Goal: Task Accomplishment & Management: Manage account settings

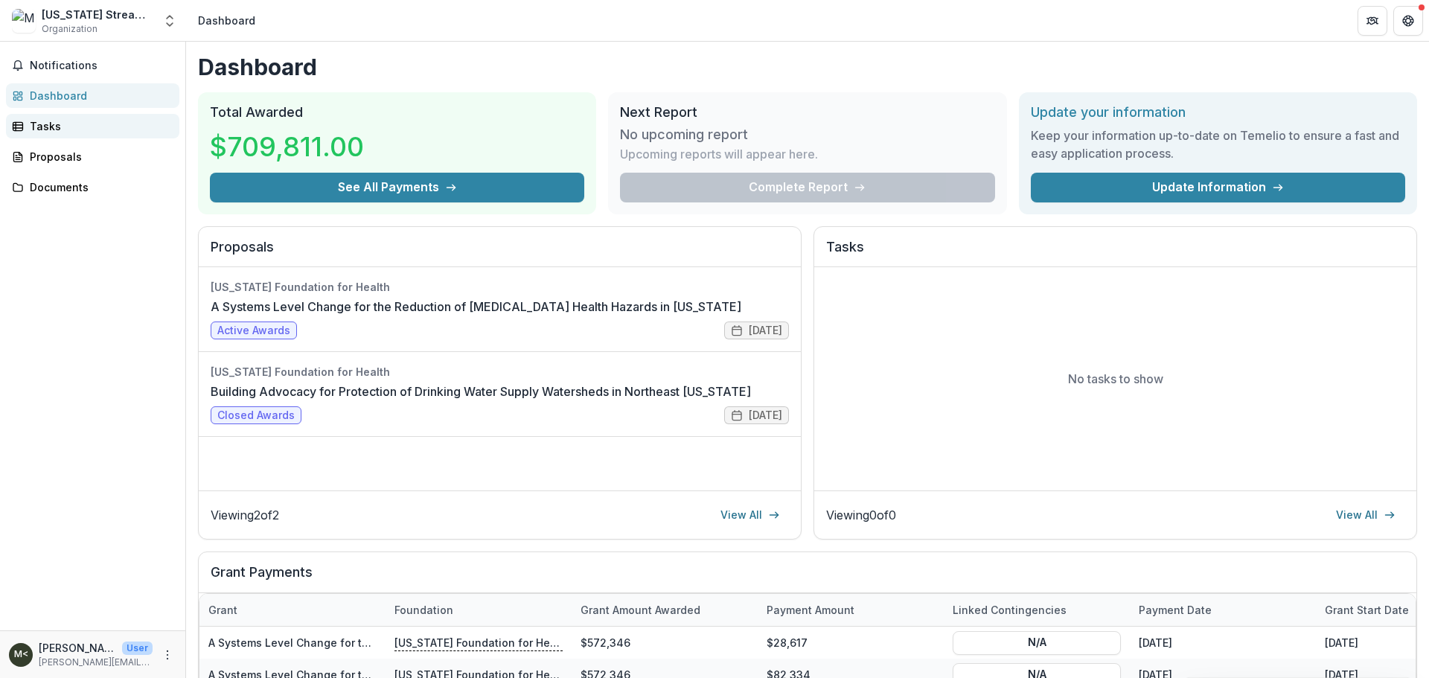
click at [56, 130] on div "Tasks" at bounding box center [99, 126] width 138 height 16
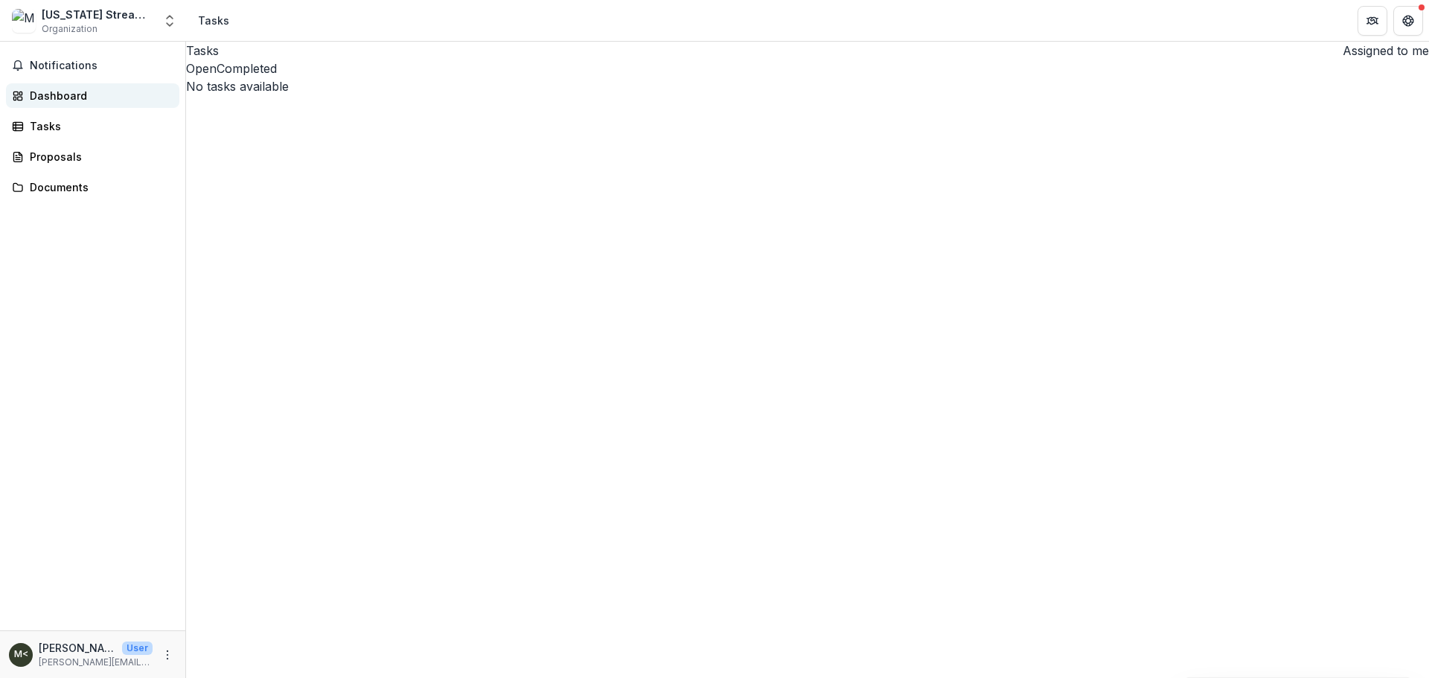
click at [61, 98] on div "Dashboard" at bounding box center [99, 96] width 138 height 16
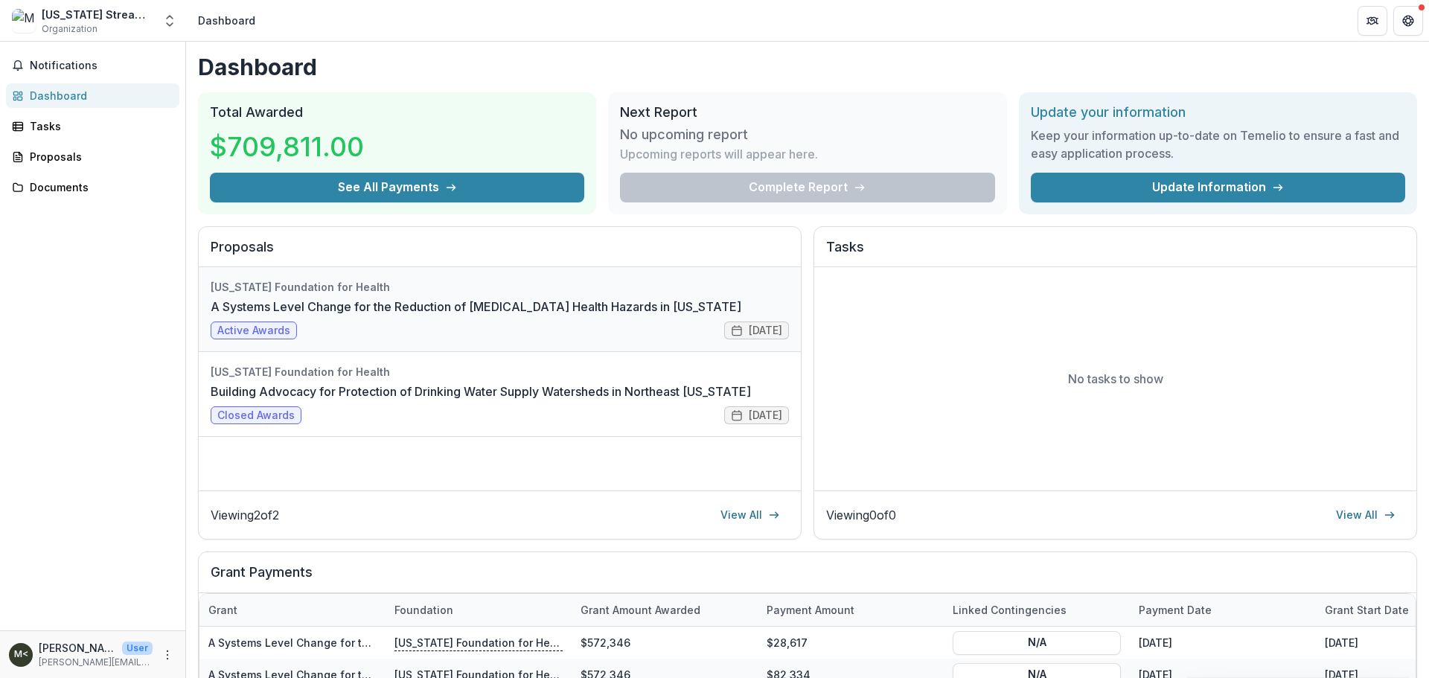
click at [526, 300] on link "A Systems Level Change for the Reduction of [MEDICAL_DATA] Health Hazards in [U…" at bounding box center [476, 307] width 531 height 18
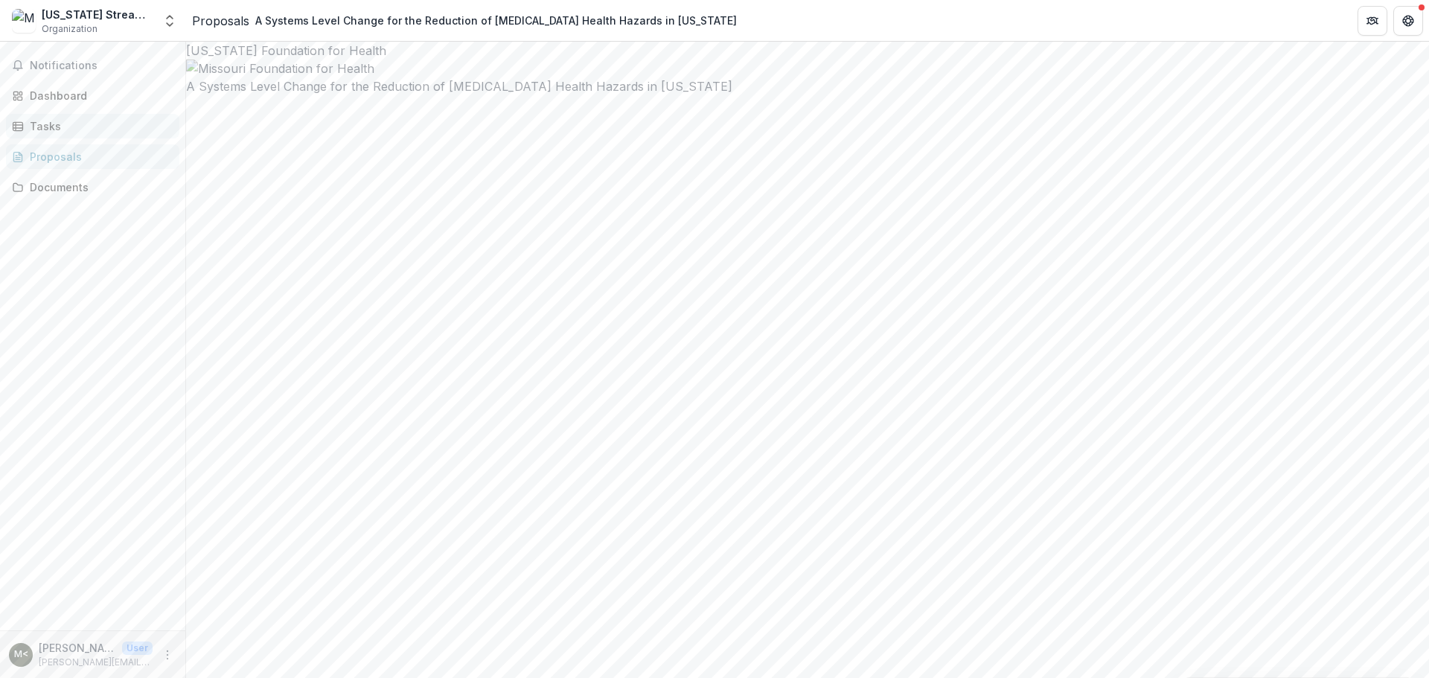
click at [42, 119] on div "Tasks" at bounding box center [99, 126] width 138 height 16
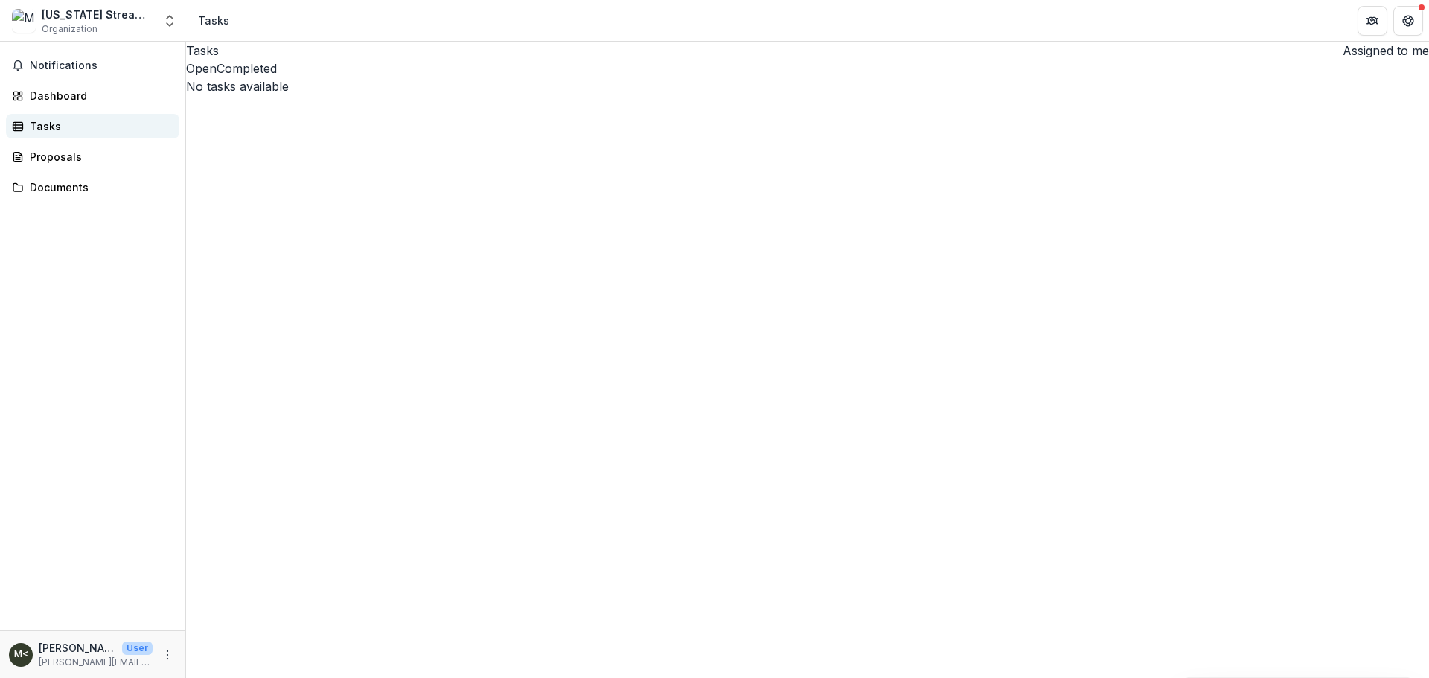
click at [51, 128] on div "Tasks" at bounding box center [99, 126] width 138 height 16
click at [277, 77] on button "Completed" at bounding box center [247, 69] width 60 height 18
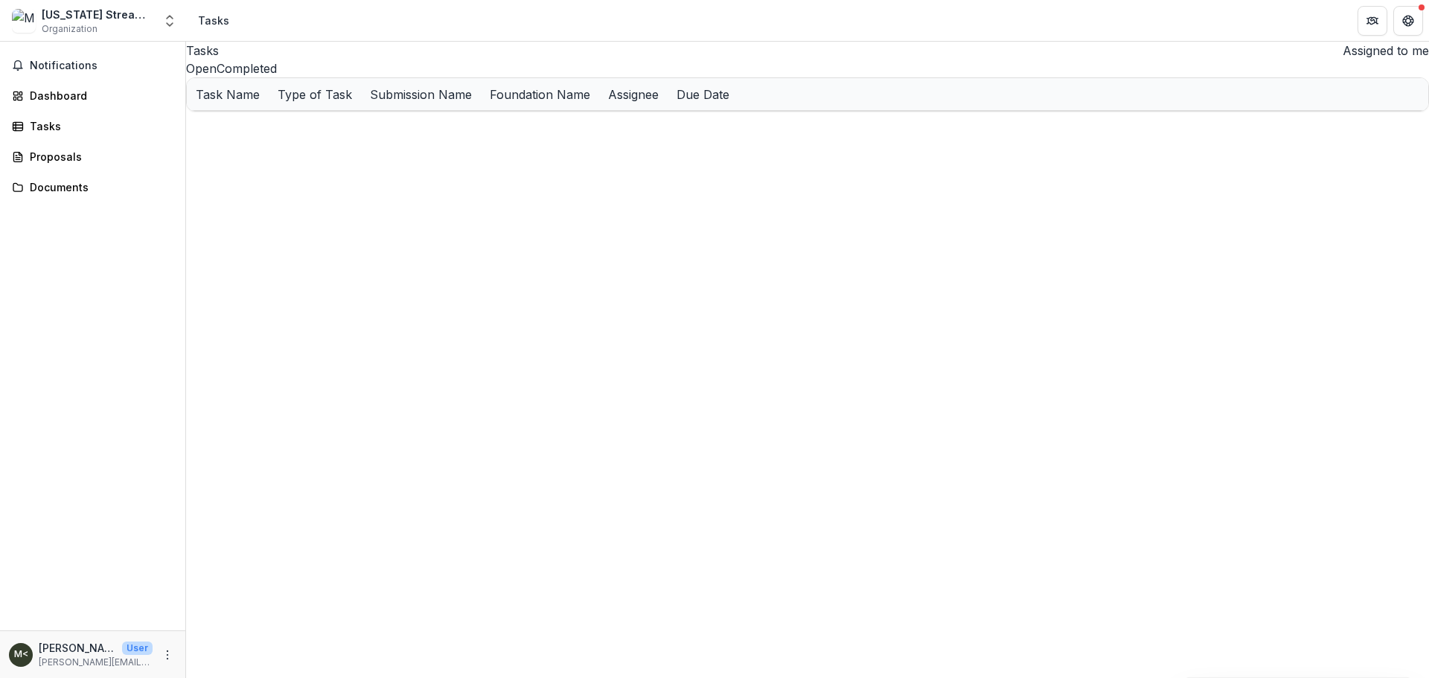
click at [345, 135] on div "MFH Interim Report - 23-0305-OF-24" at bounding box center [280, 127] width 168 height 16
click at [351, 133] on u "MFH Interim Report - 23-0305-OF-24" at bounding box center [295, 127] width 199 height 13
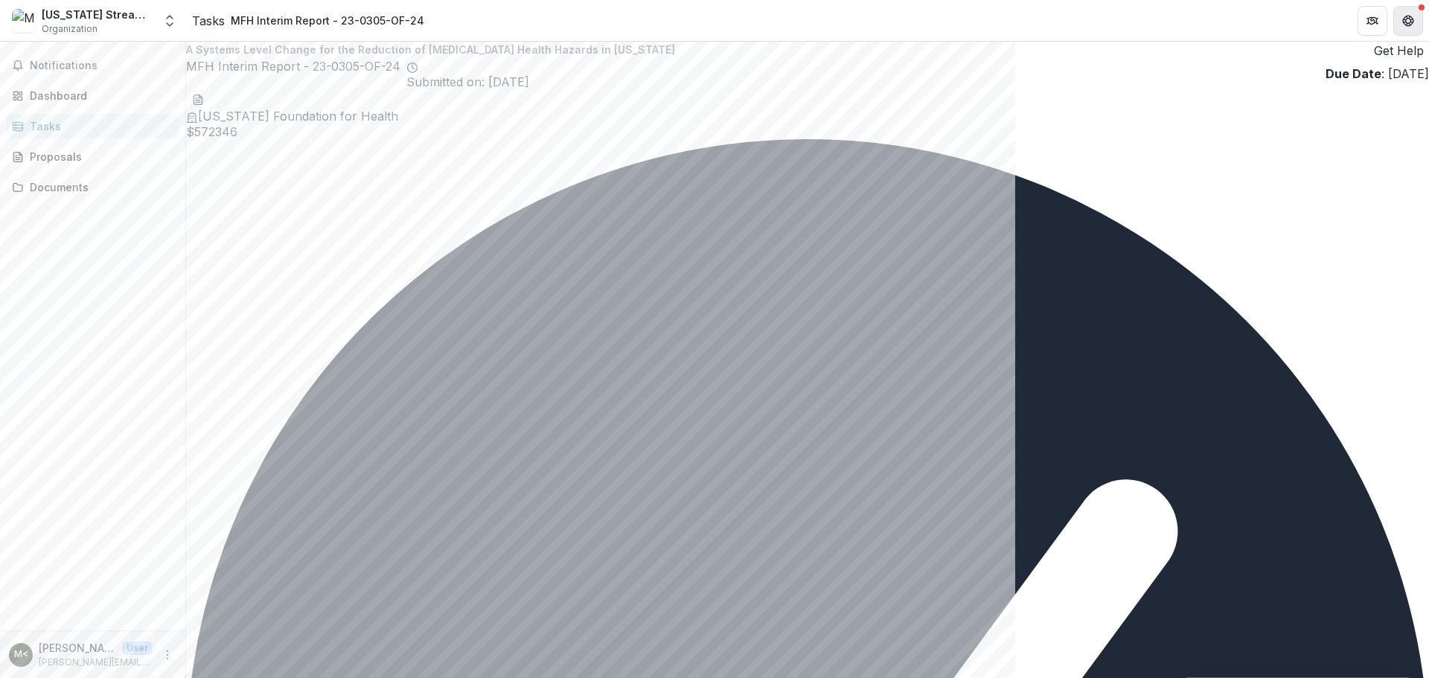
click at [1413, 15] on icon "Get Help" at bounding box center [1408, 21] width 12 height 12
click at [1409, 26] on icon "Get Help" at bounding box center [1408, 21] width 12 height 12
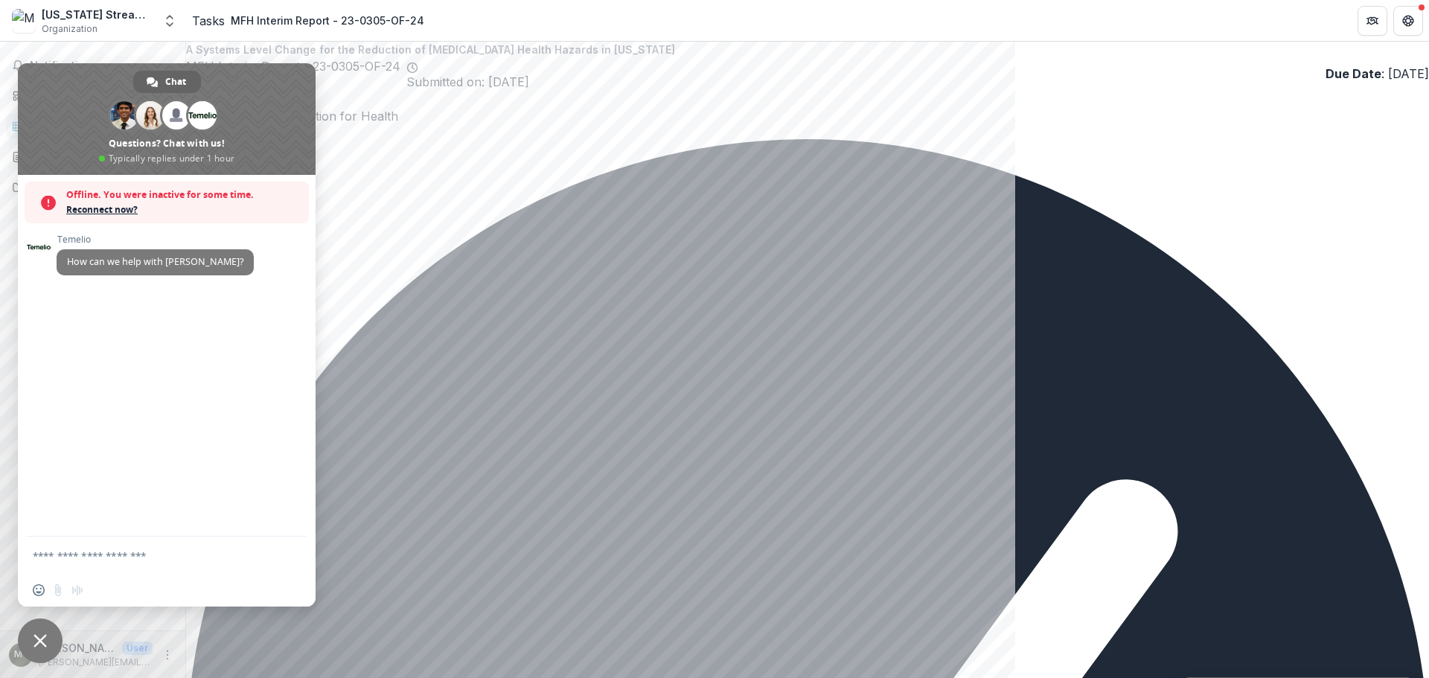
click at [620, 4] on header "Tasks MFH Interim Report - 23-0305-OF-24" at bounding box center [807, 20] width 1243 height 41
click at [41, 646] on span "Close chat" at bounding box center [39, 640] width 13 height 13
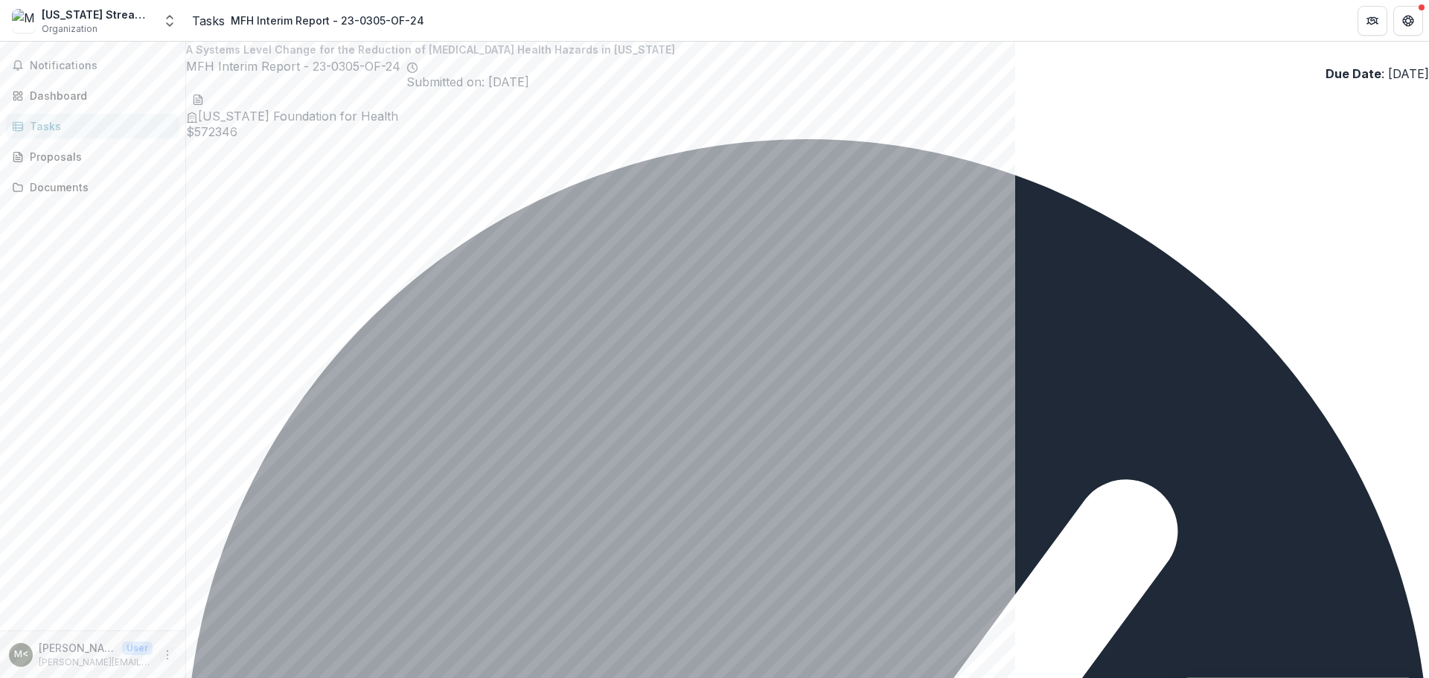
click at [167, 657] on icon "More" at bounding box center [168, 655] width 12 height 12
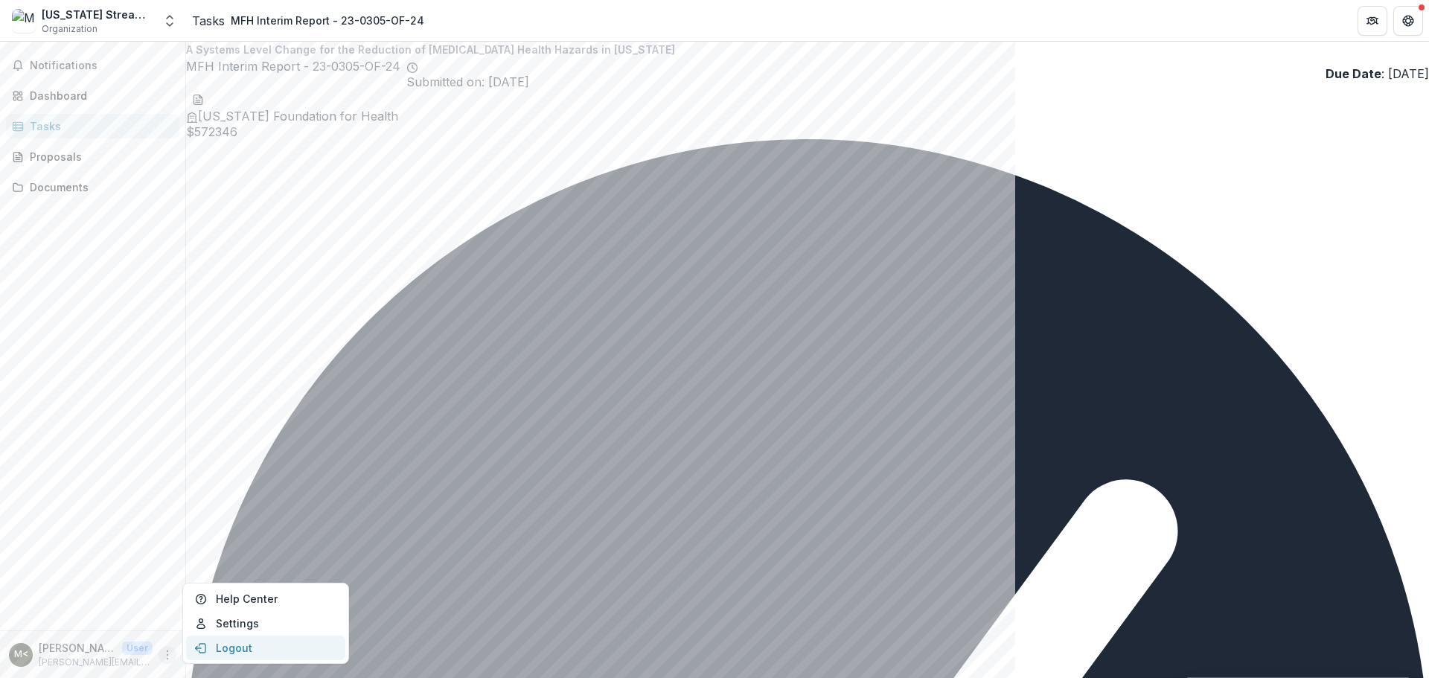
click at [199, 656] on button "Logout" at bounding box center [265, 648] width 159 height 25
